Goal: Task Accomplishment & Management: Use online tool/utility

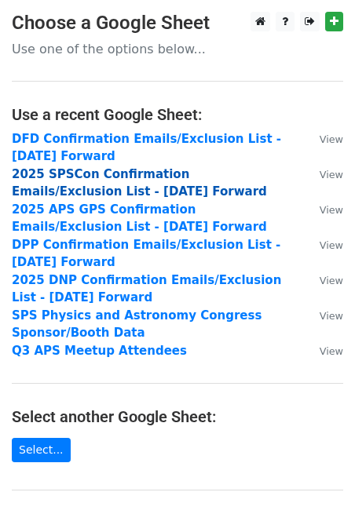
click at [138, 177] on strong "2025 SPSCon Confirmation Emails/Exclusion List - 6.13.25 Forward" at bounding box center [139, 183] width 255 height 32
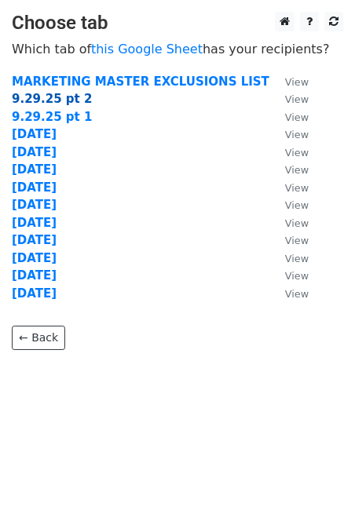
click at [49, 97] on strong "9.29.25 pt 2" at bounding box center [52, 99] width 80 height 14
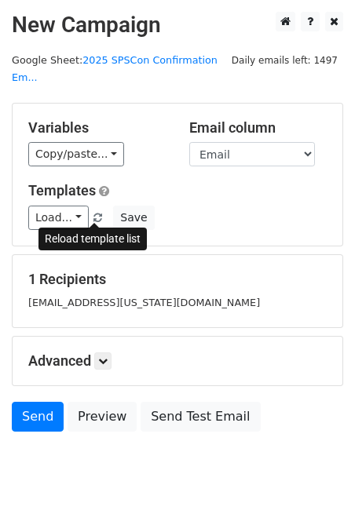
click at [93, 216] on span at bounding box center [97, 219] width 9 height 10
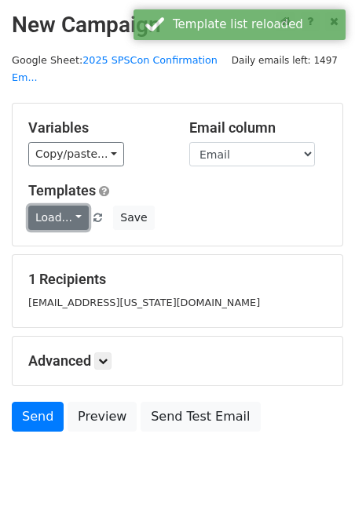
click at [69, 209] on link "Load..." at bounding box center [58, 218] width 60 height 24
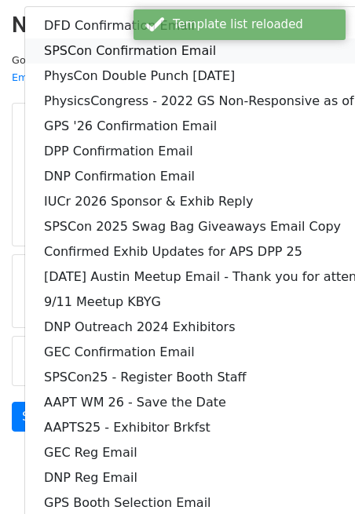
click at [71, 57] on link "SPSCon Confirmation Email" at bounding box center [245, 50] width 440 height 25
